Goal: Information Seeking & Learning: Learn about a topic

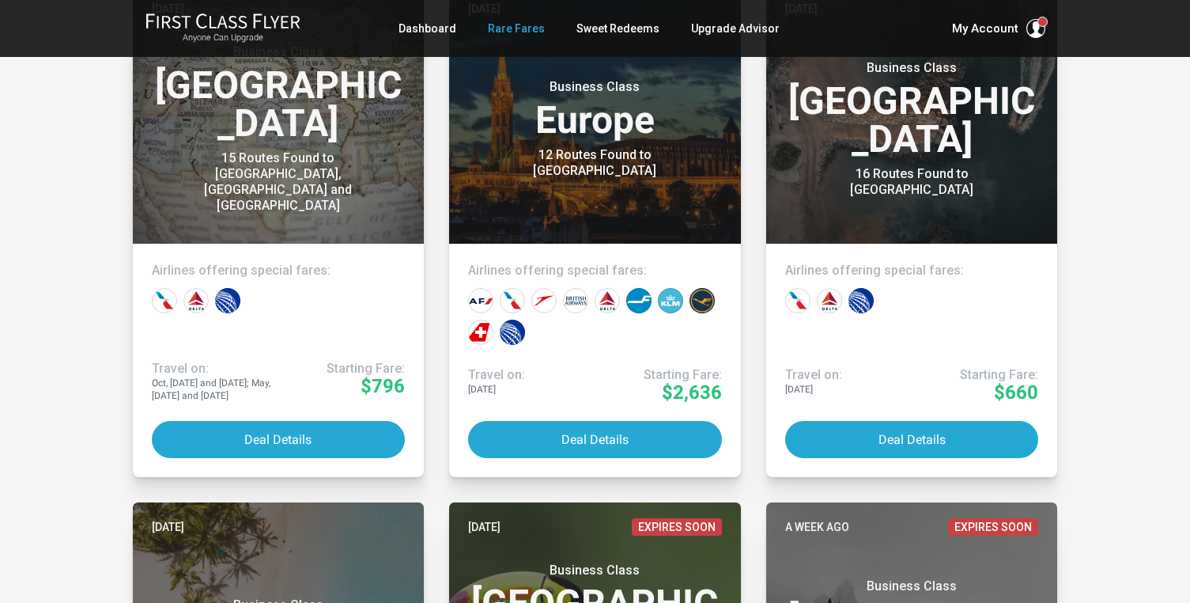
scroll to position [435, 0]
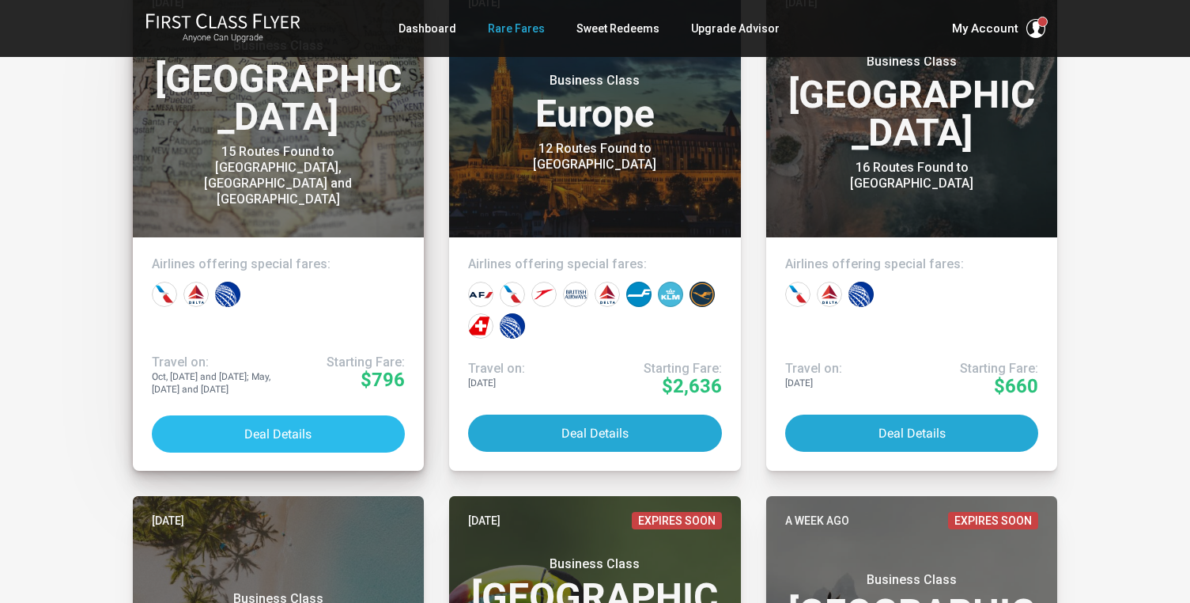
click at [233, 436] on button "Deal Details" at bounding box center [279, 433] width 254 height 37
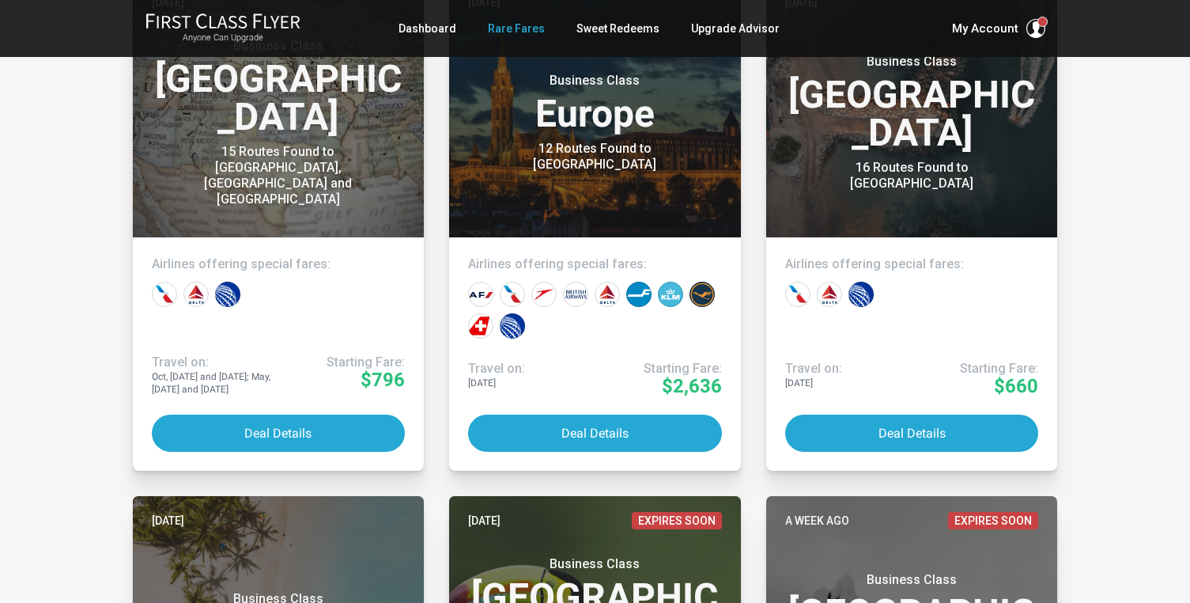
click at [433, 161] on article "Today Business Class North America 15 Routes Found to Seattle, Los Angeles and …" at bounding box center [278, 224] width 317 height 493
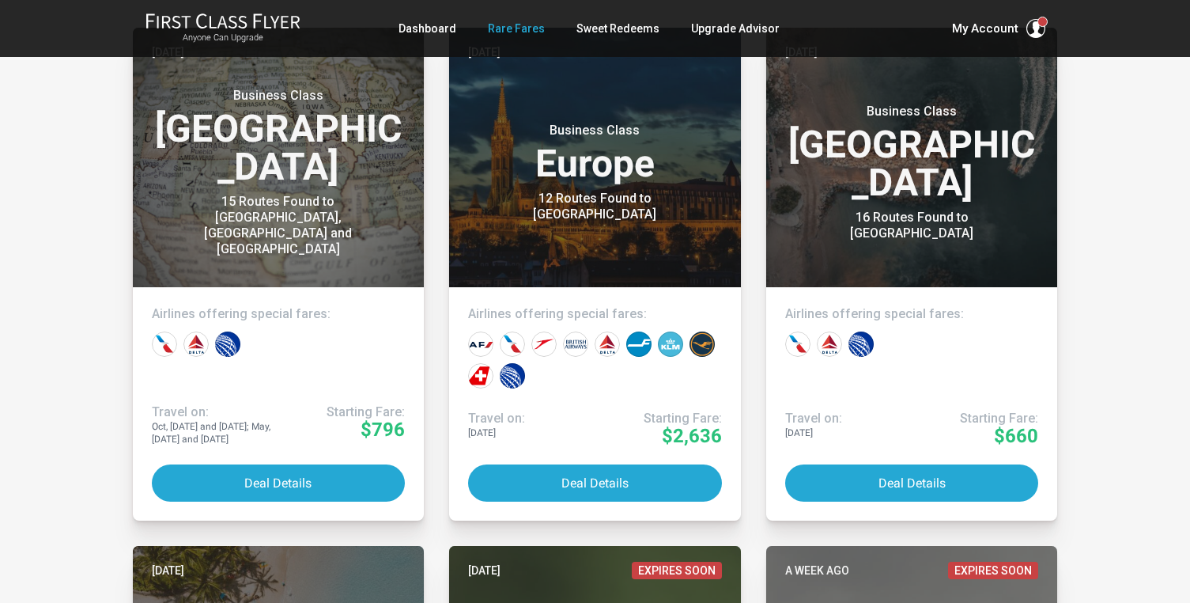
scroll to position [386, 0]
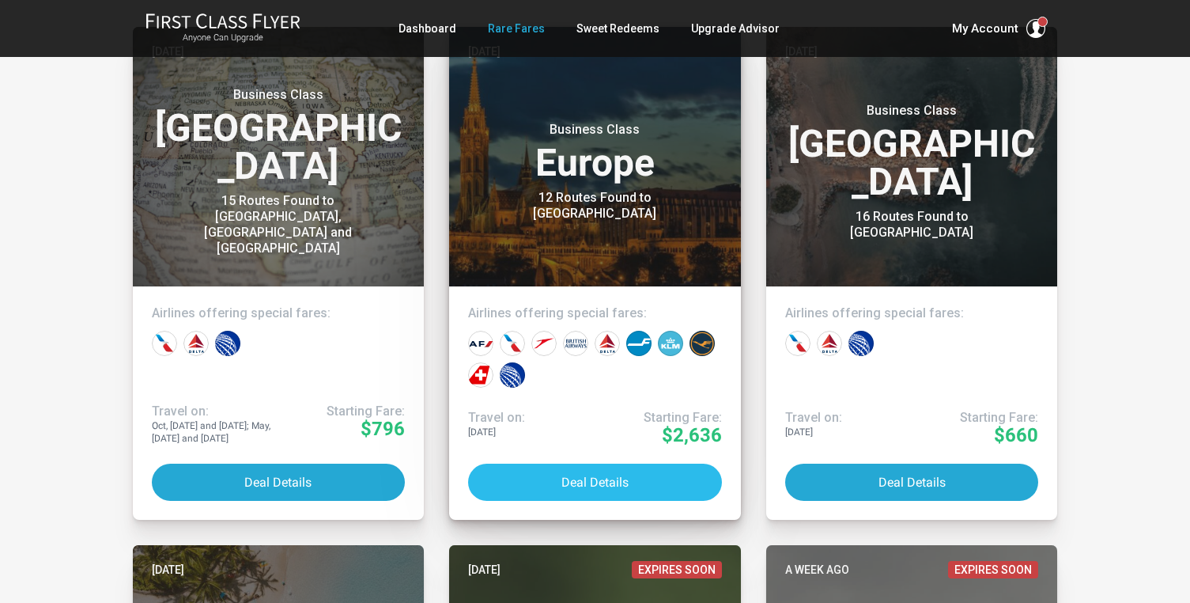
click at [568, 473] on button "Deal Details" at bounding box center [595, 481] width 254 height 37
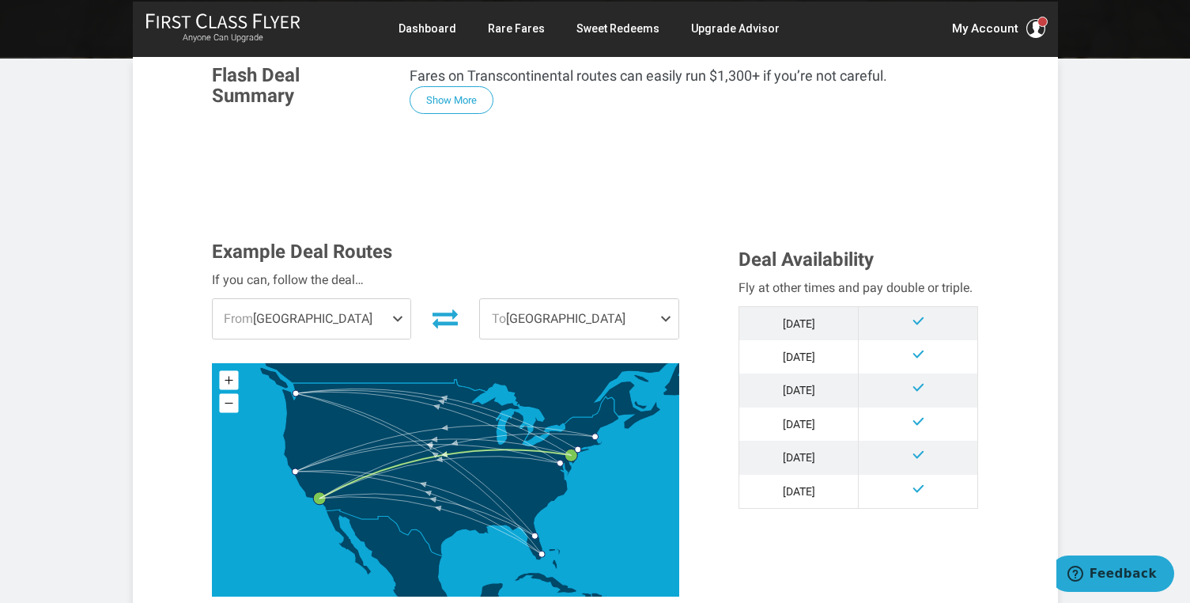
scroll to position [297, 0]
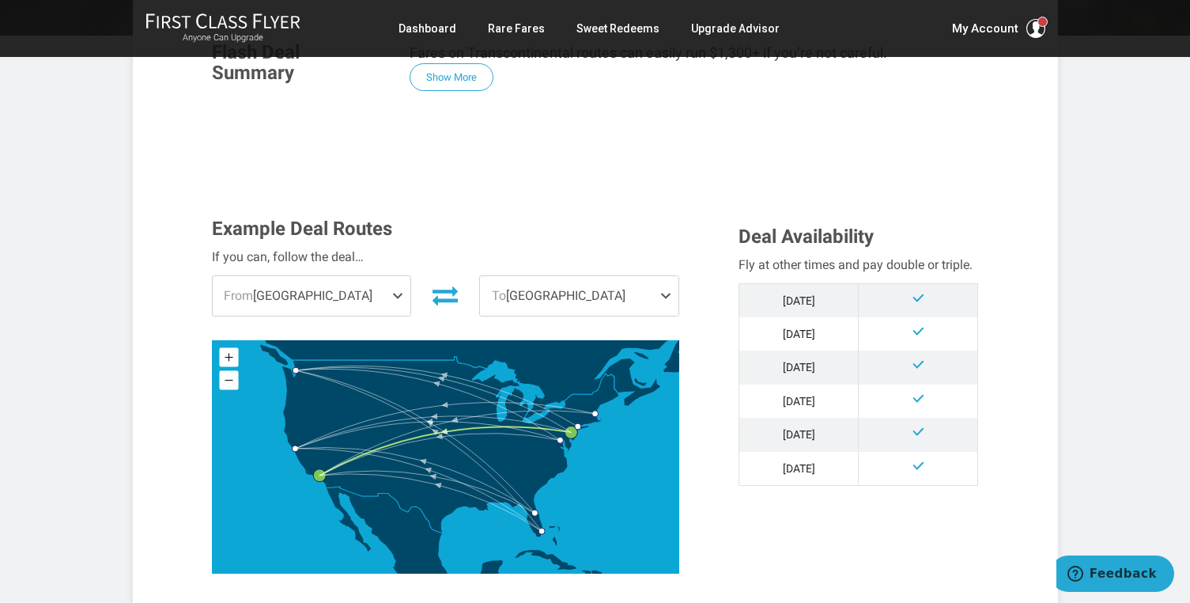
click at [353, 298] on span "From [GEOGRAPHIC_DATA]" at bounding box center [312, 296] width 199 height 40
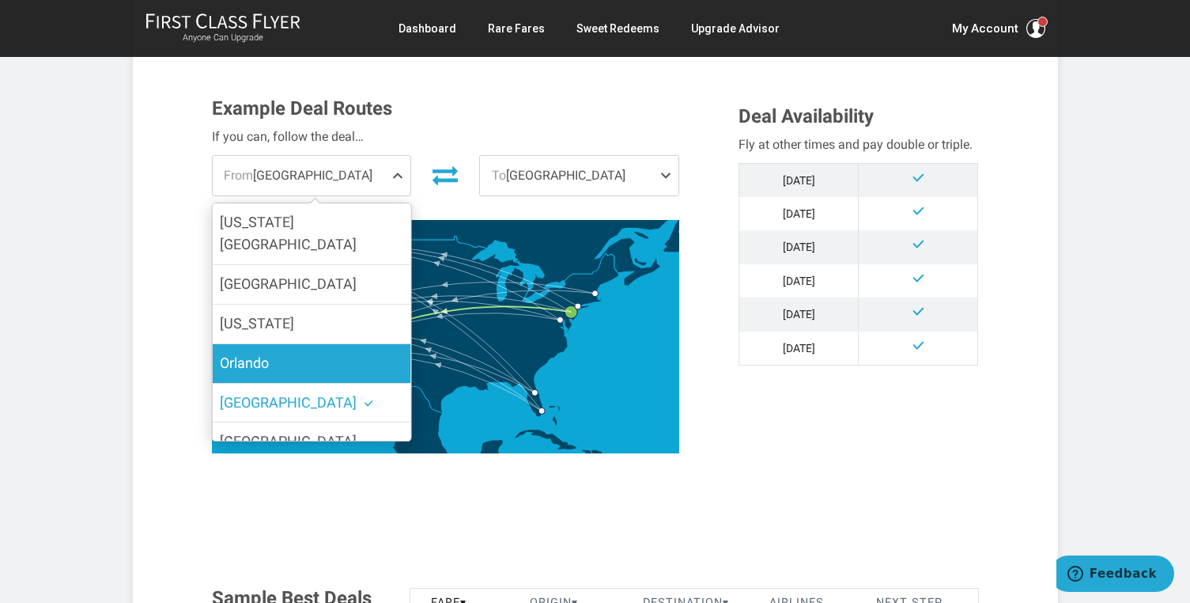
scroll to position [401, 0]
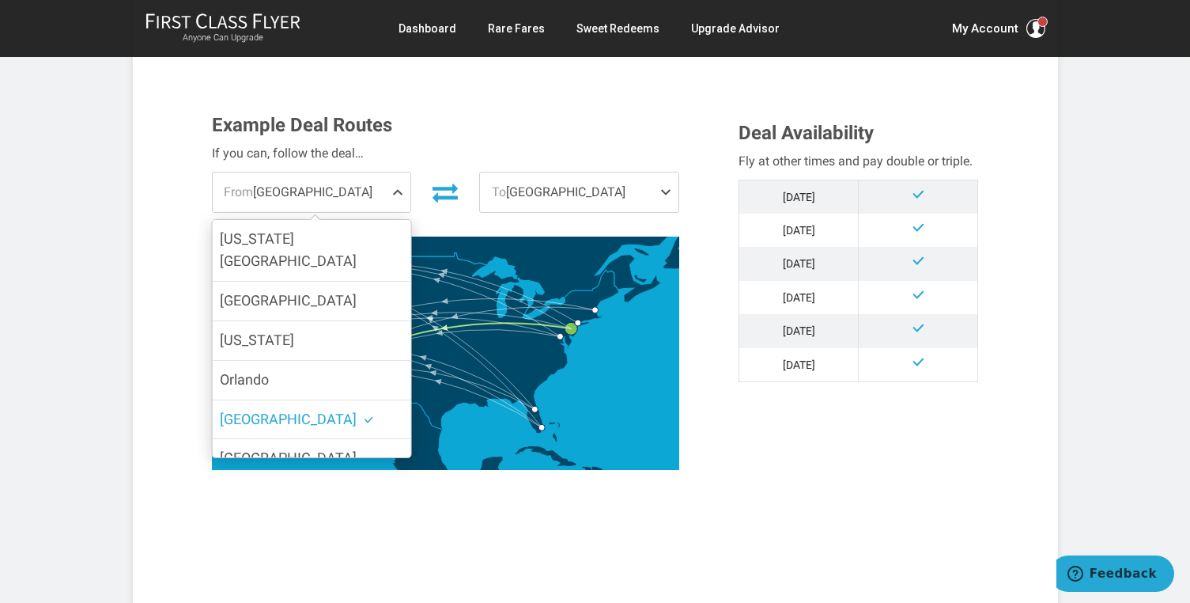
click at [451, 191] on icon at bounding box center [445, 192] width 25 height 25
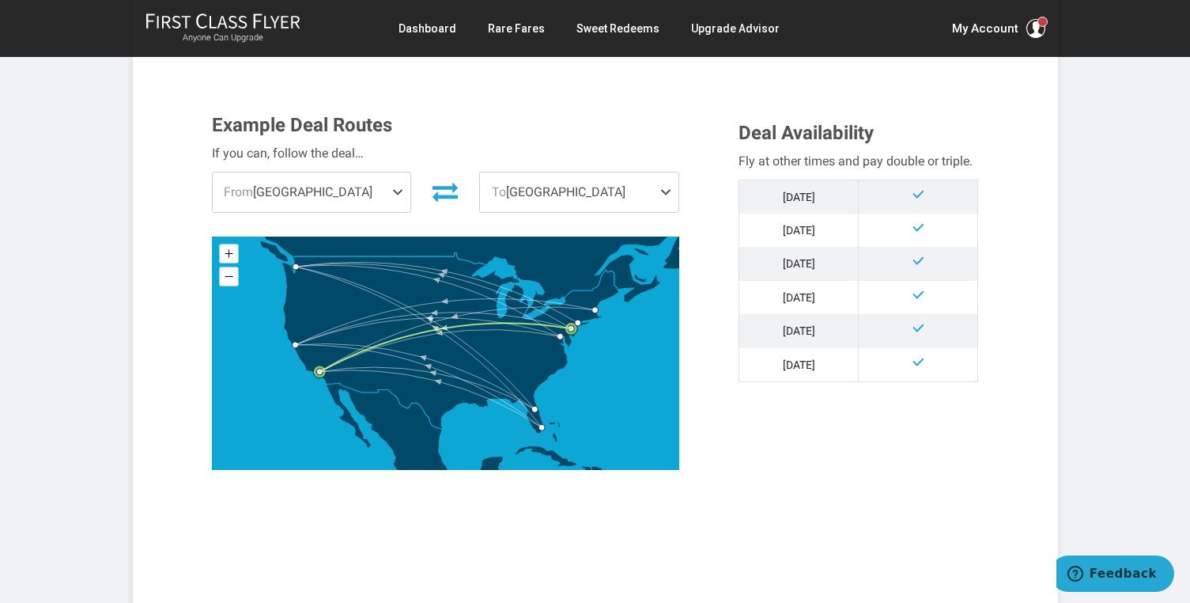
click at [394, 191] on span at bounding box center [401, 192] width 19 height 40
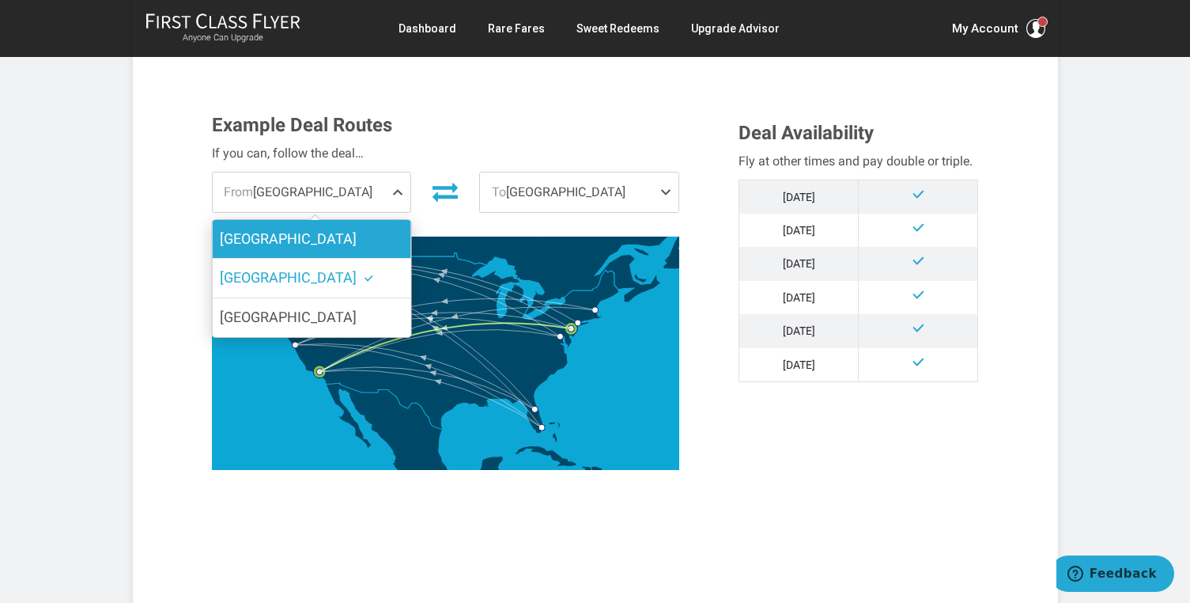
click at [375, 236] on label "[GEOGRAPHIC_DATA]" at bounding box center [311, 239] width 199 height 39
click at [0, 0] on input "[GEOGRAPHIC_DATA]" at bounding box center [0, 0] width 0 height 0
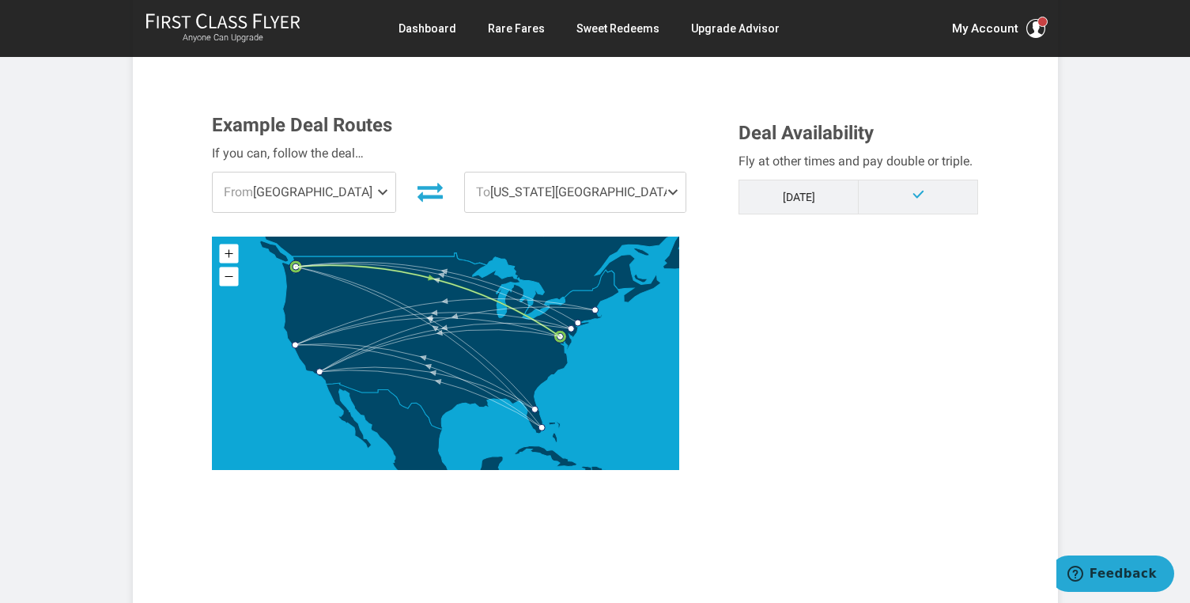
click at [708, 212] on div "Example Deal Routes If you can, follow the deal… From Seattle Seattle Los Angel…" at bounding box center [464, 297] width 528 height 364
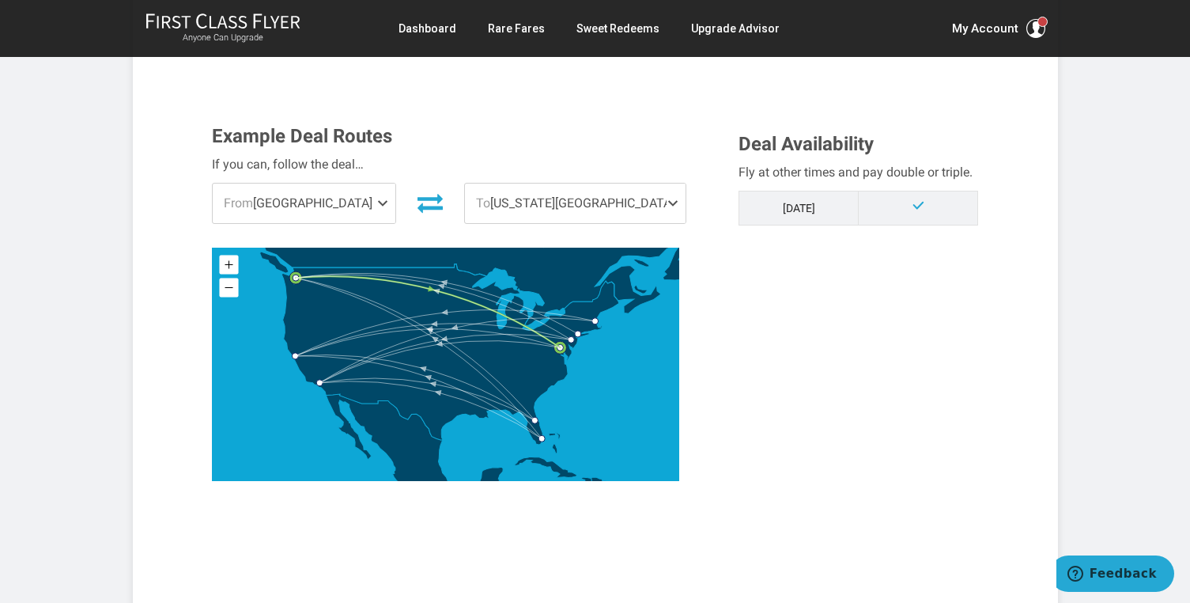
scroll to position [384, 0]
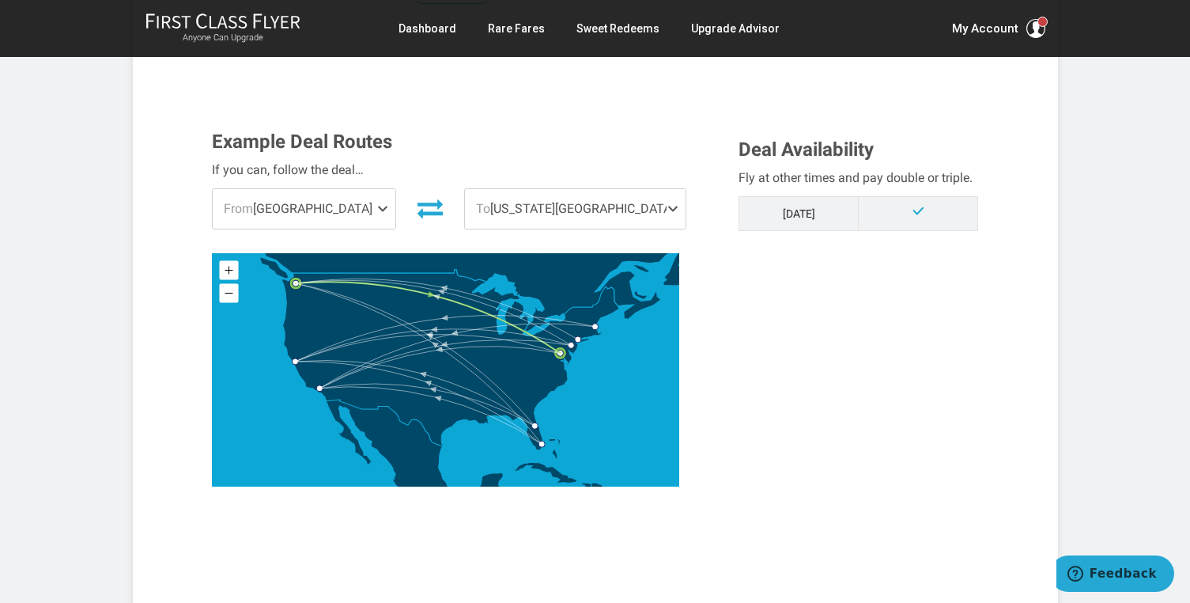
click at [673, 206] on span at bounding box center [676, 209] width 19 height 40
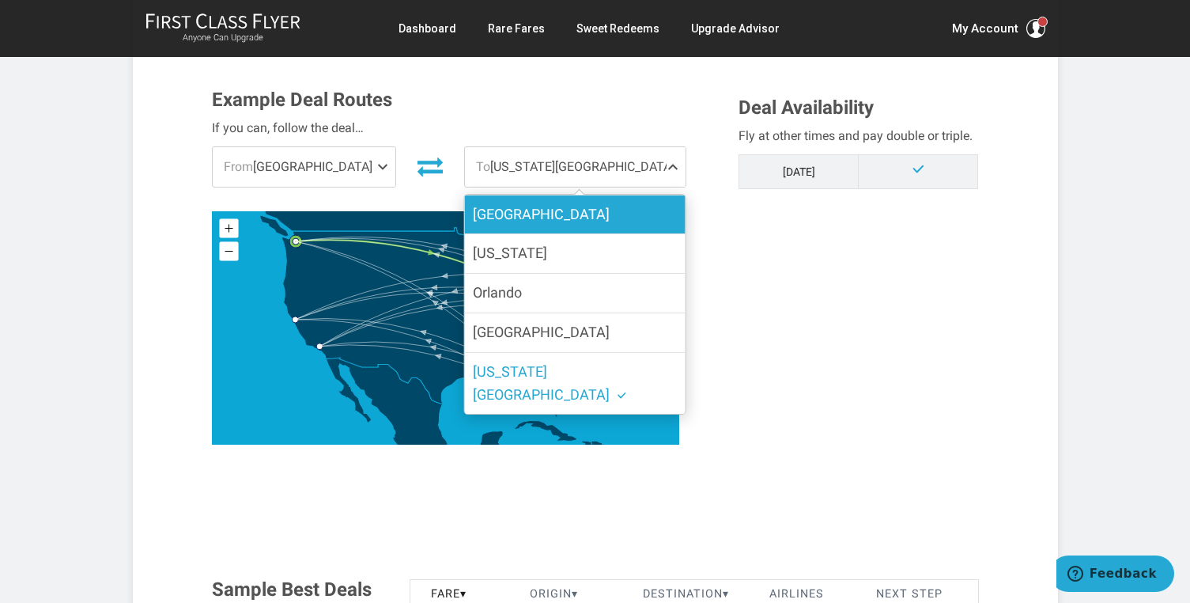
scroll to position [432, 0]
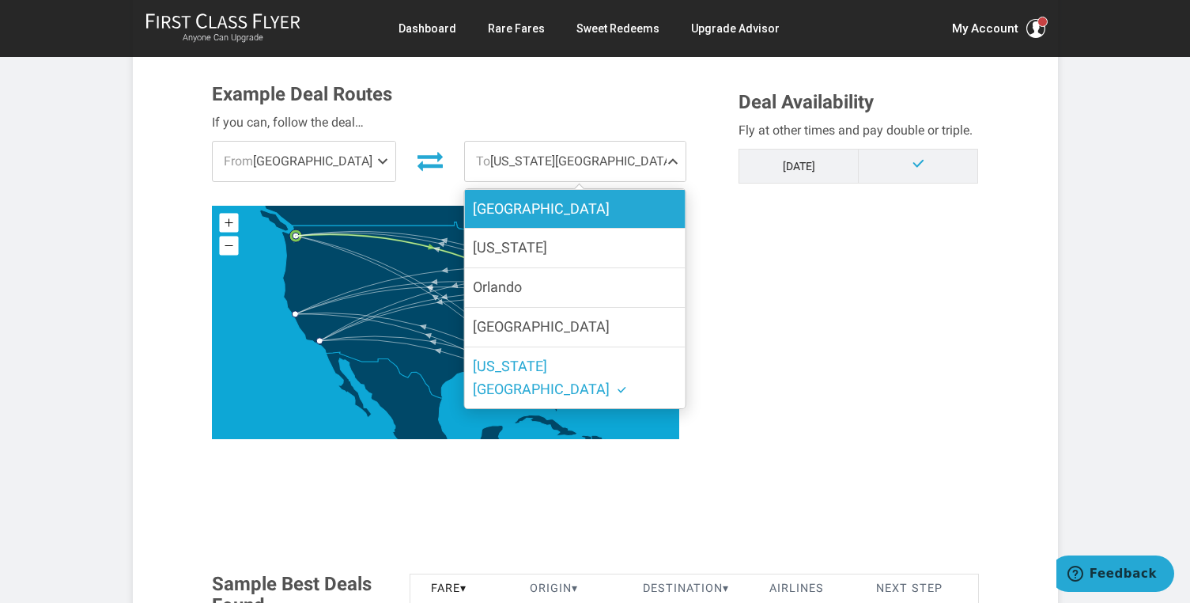
click at [650, 209] on label "[GEOGRAPHIC_DATA]" at bounding box center [575, 209] width 221 height 39
click at [0, 0] on input "[GEOGRAPHIC_DATA]" at bounding box center [0, 0] width 0 height 0
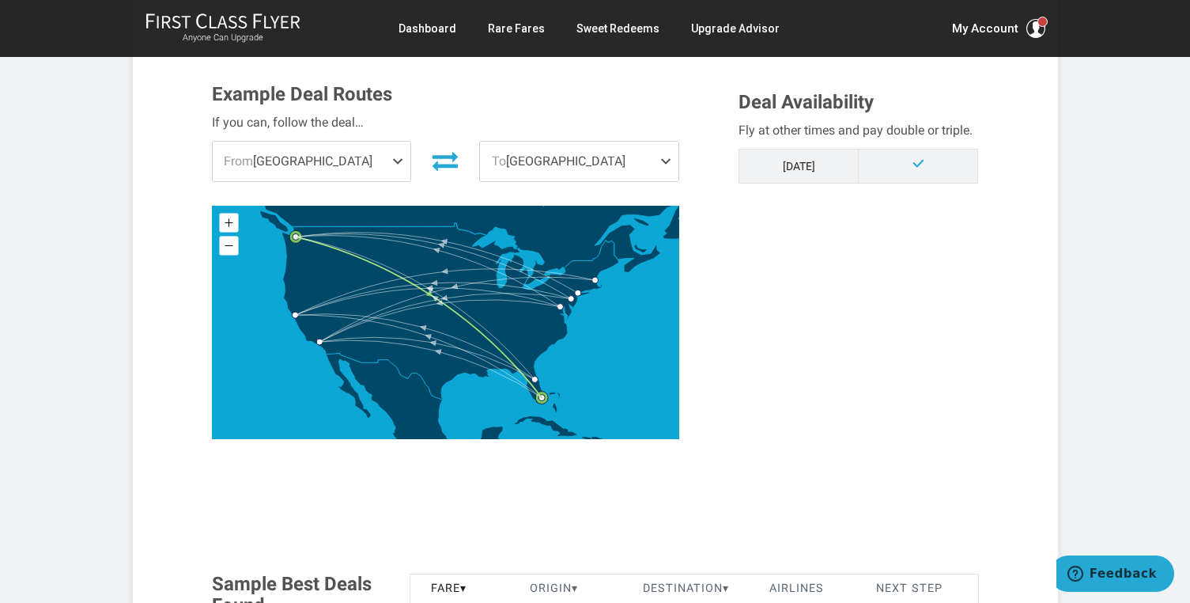
click at [727, 267] on div "Example Deal Routes If you can, follow the deal… From Seattle Seattle Los Angel…" at bounding box center [595, 274] width 791 height 380
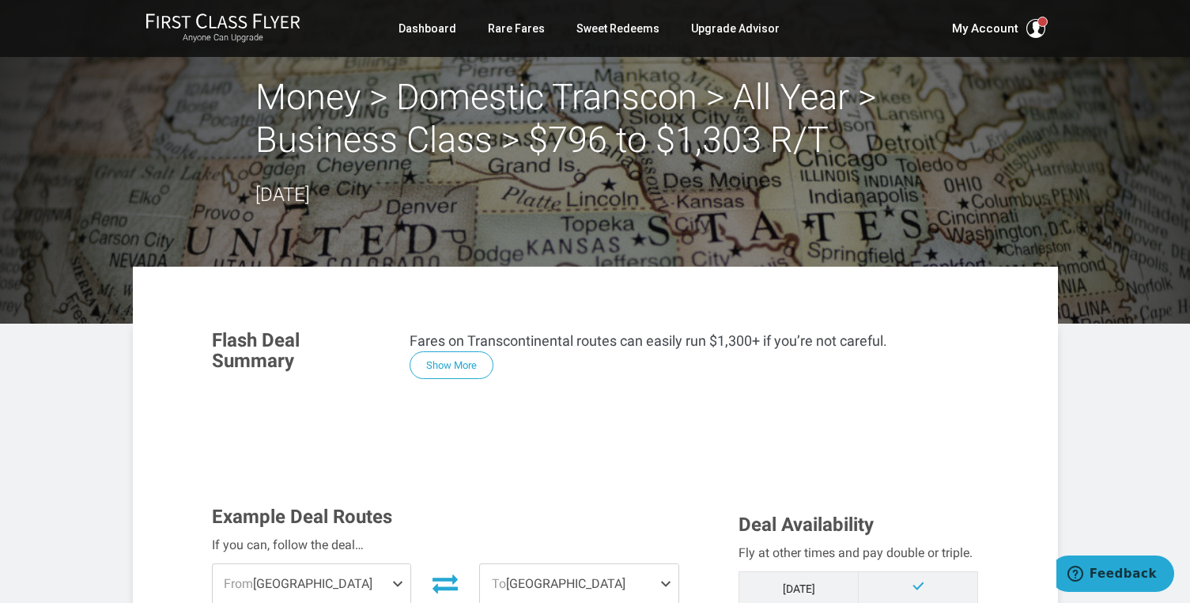
scroll to position [0, 0]
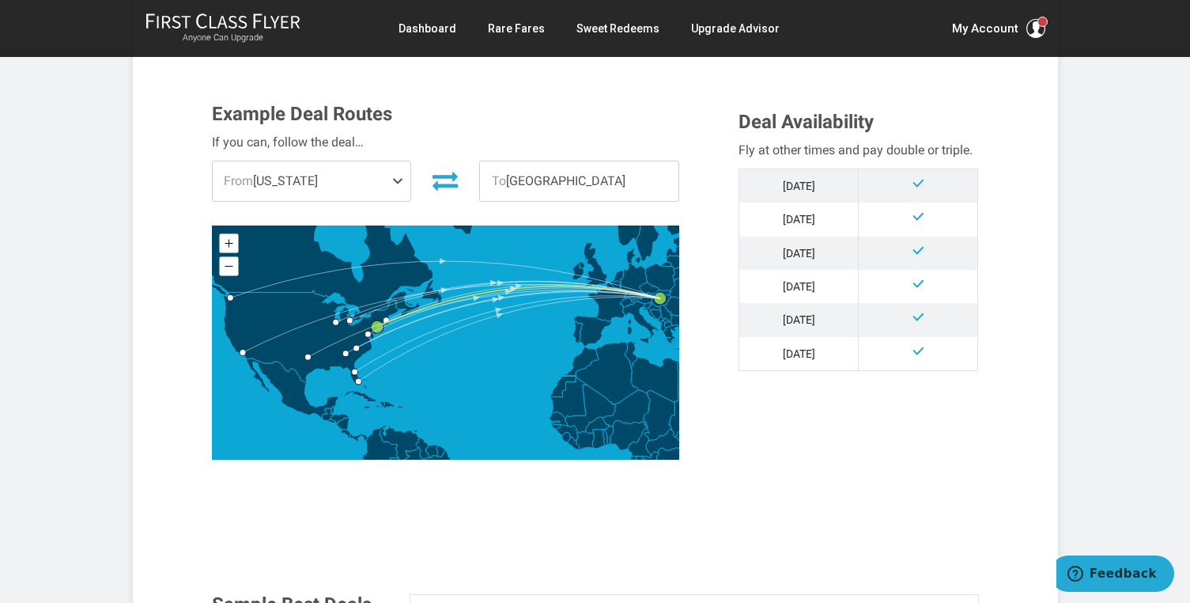
scroll to position [411, 0]
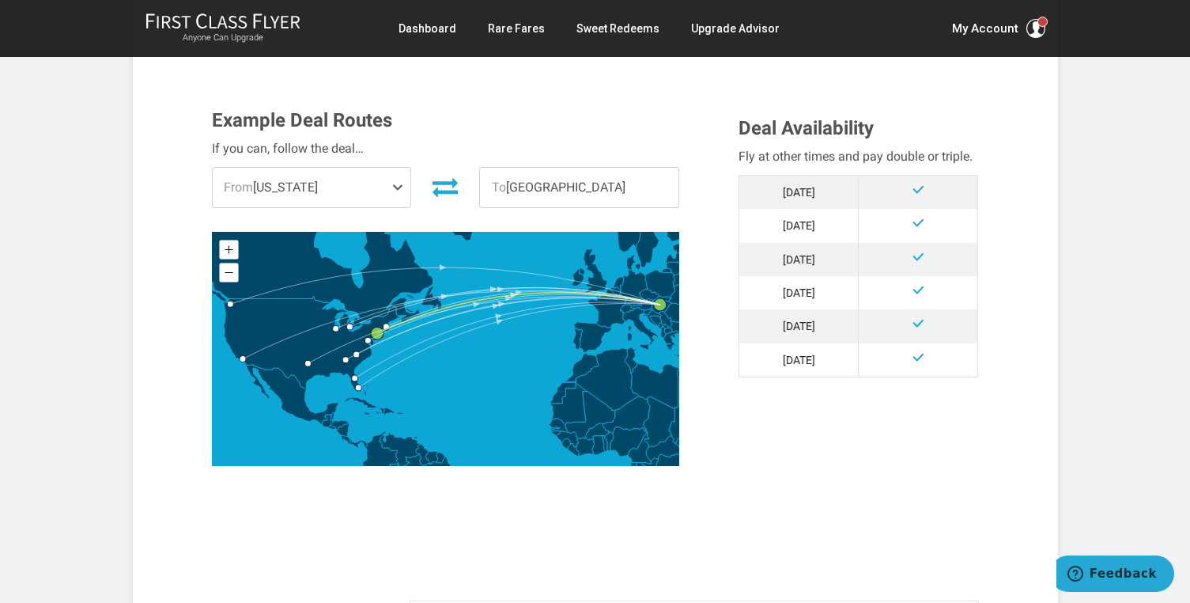
click at [380, 188] on span "From New York" at bounding box center [312, 188] width 199 height 40
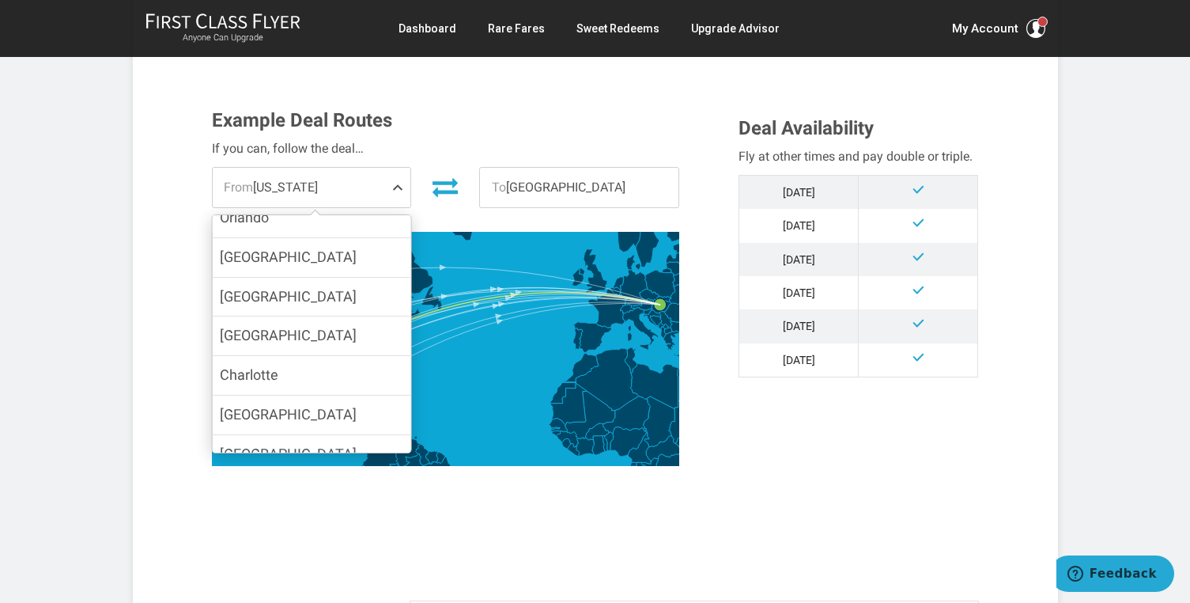
scroll to position [192, 0]
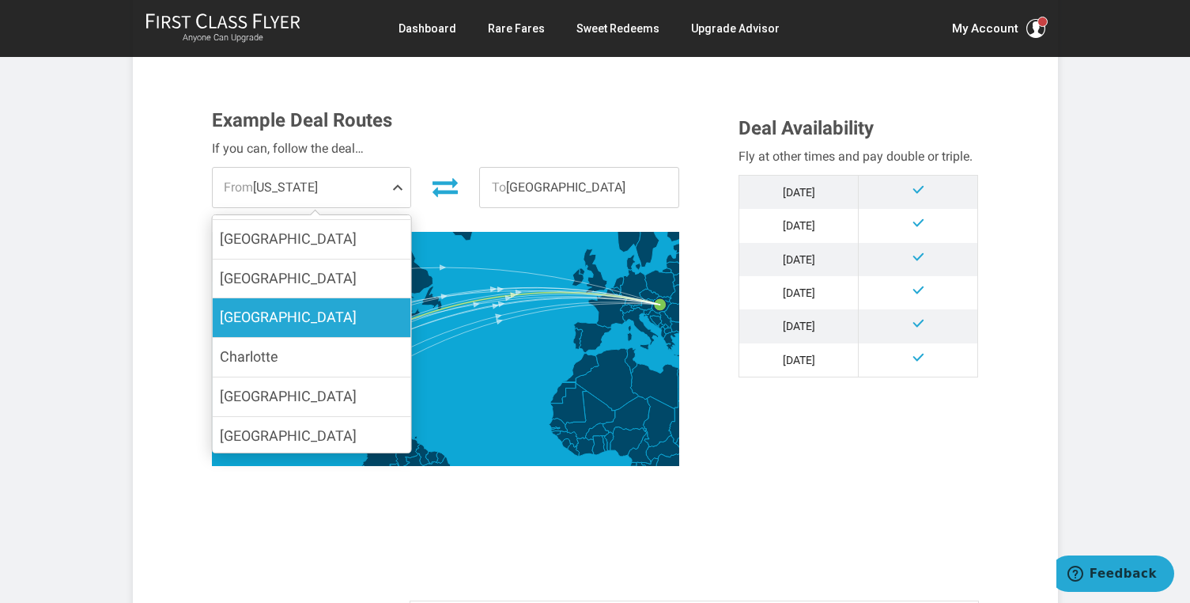
click at [353, 302] on label "[GEOGRAPHIC_DATA]" at bounding box center [311, 317] width 199 height 39
click at [0, 0] on input "[GEOGRAPHIC_DATA]" at bounding box center [0, 0] width 0 height 0
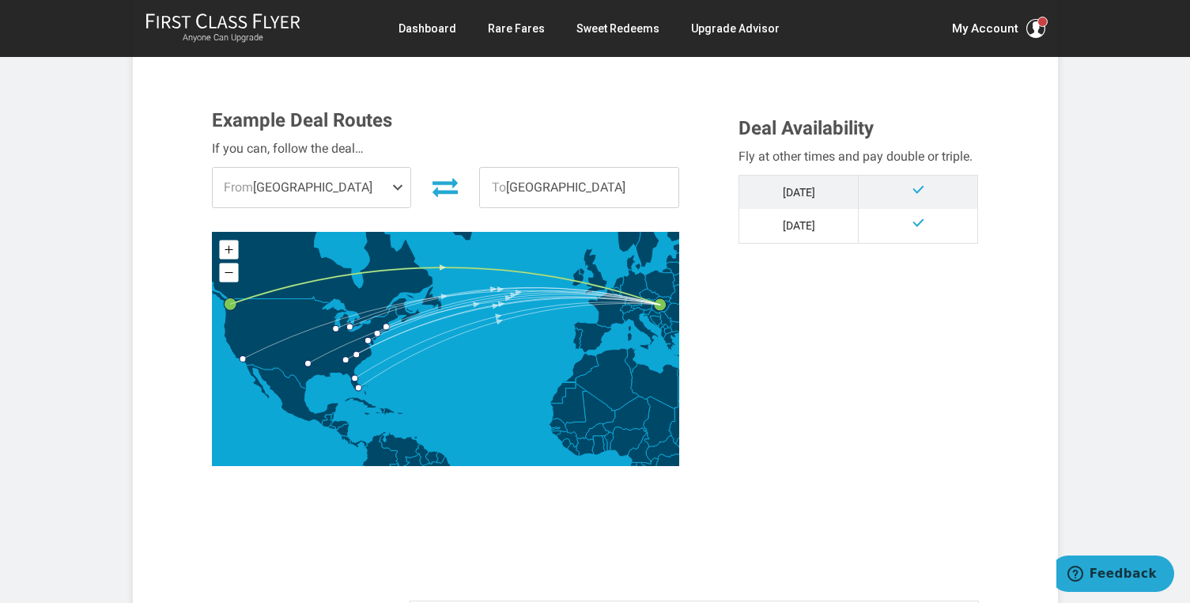
click at [369, 183] on span "From Seattle" at bounding box center [312, 188] width 199 height 40
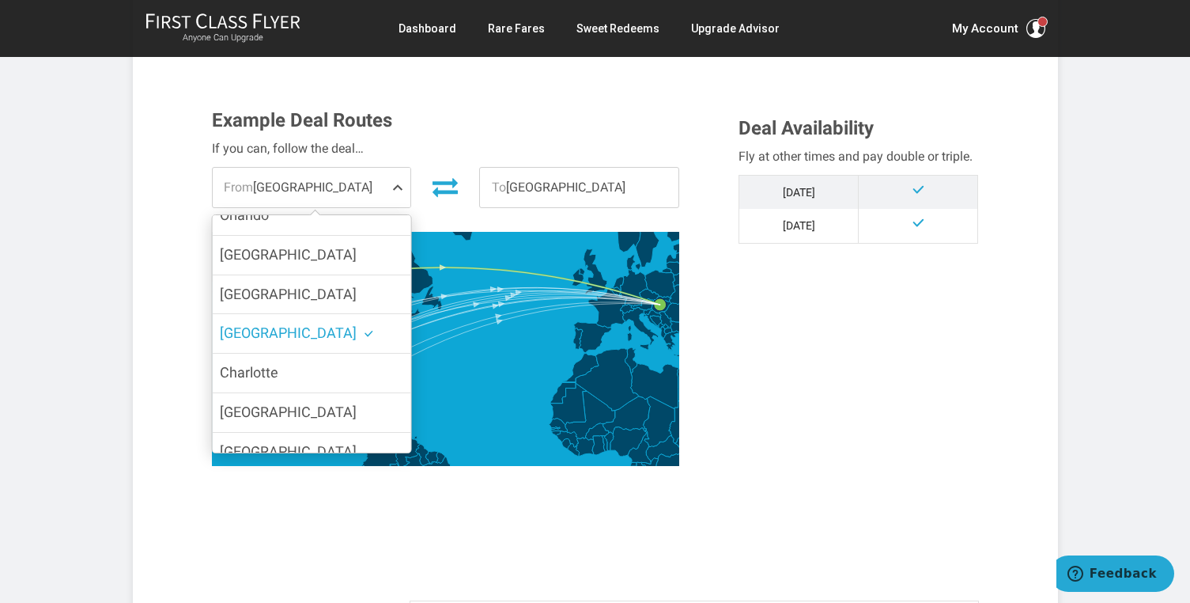
scroll to position [180, 0]
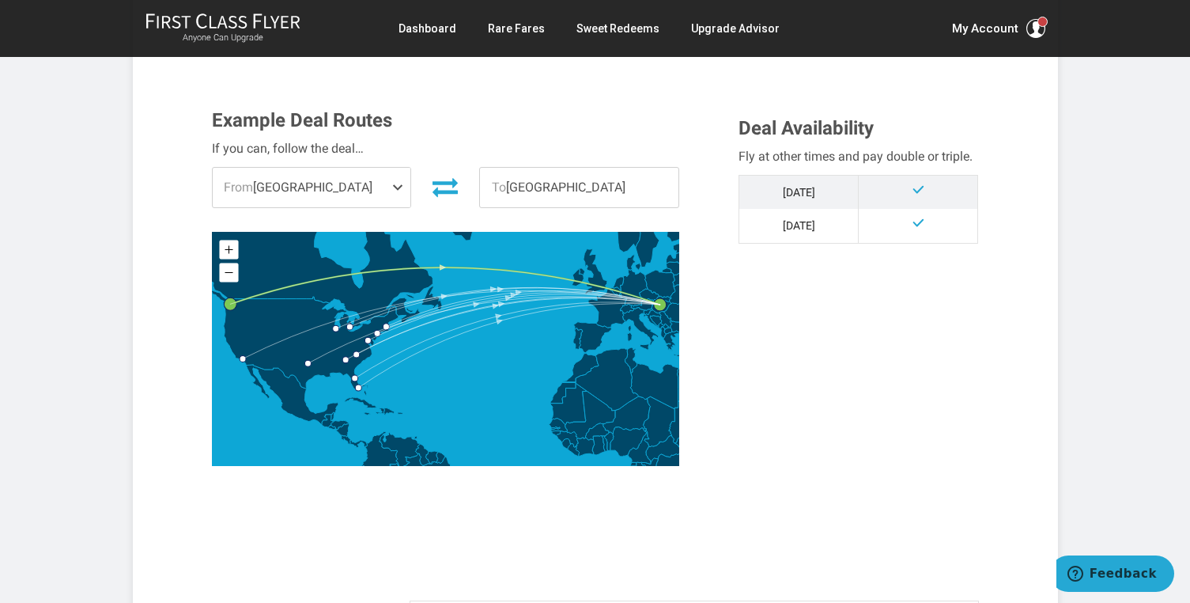
click at [716, 317] on div "Example Deal Routes If you can, follow the deal… From Seattle New York Boston C…" at bounding box center [464, 292] width 528 height 364
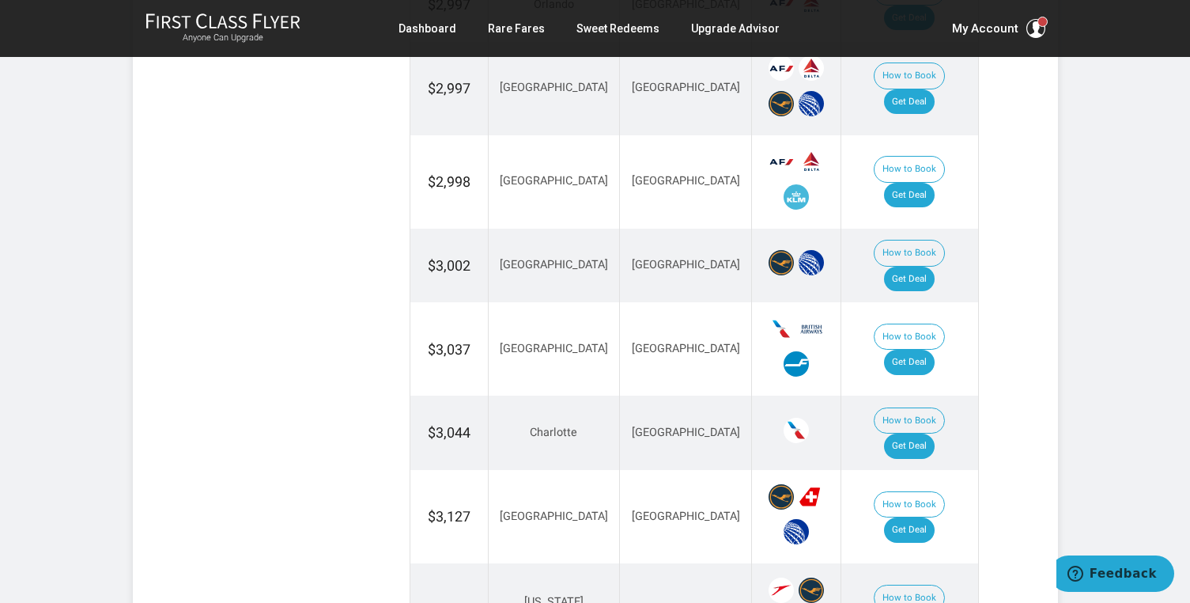
scroll to position [1622, 0]
click at [935, 267] on link "Get Deal" at bounding box center [909, 279] width 51 height 25
